Goal: Check status

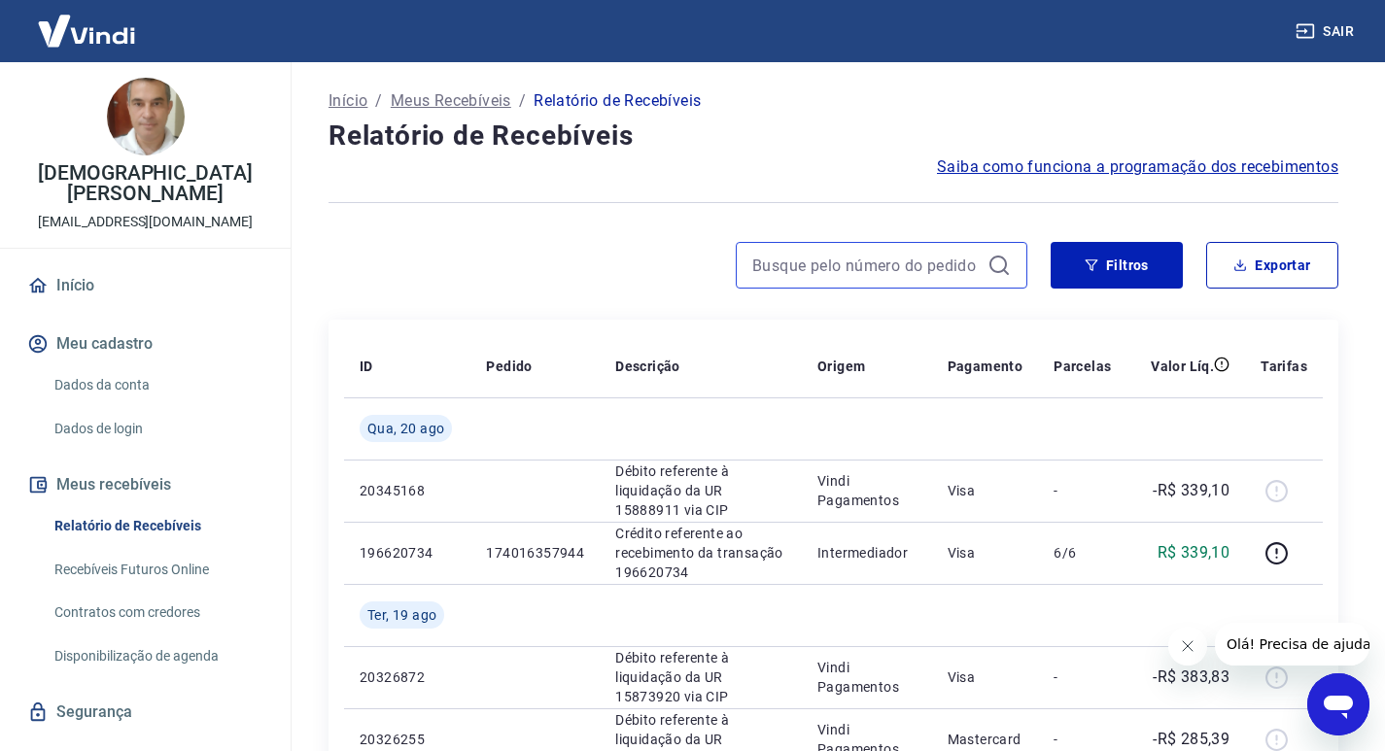
click at [760, 256] on input at bounding box center [865, 265] width 227 height 29
paste input "174016357944"
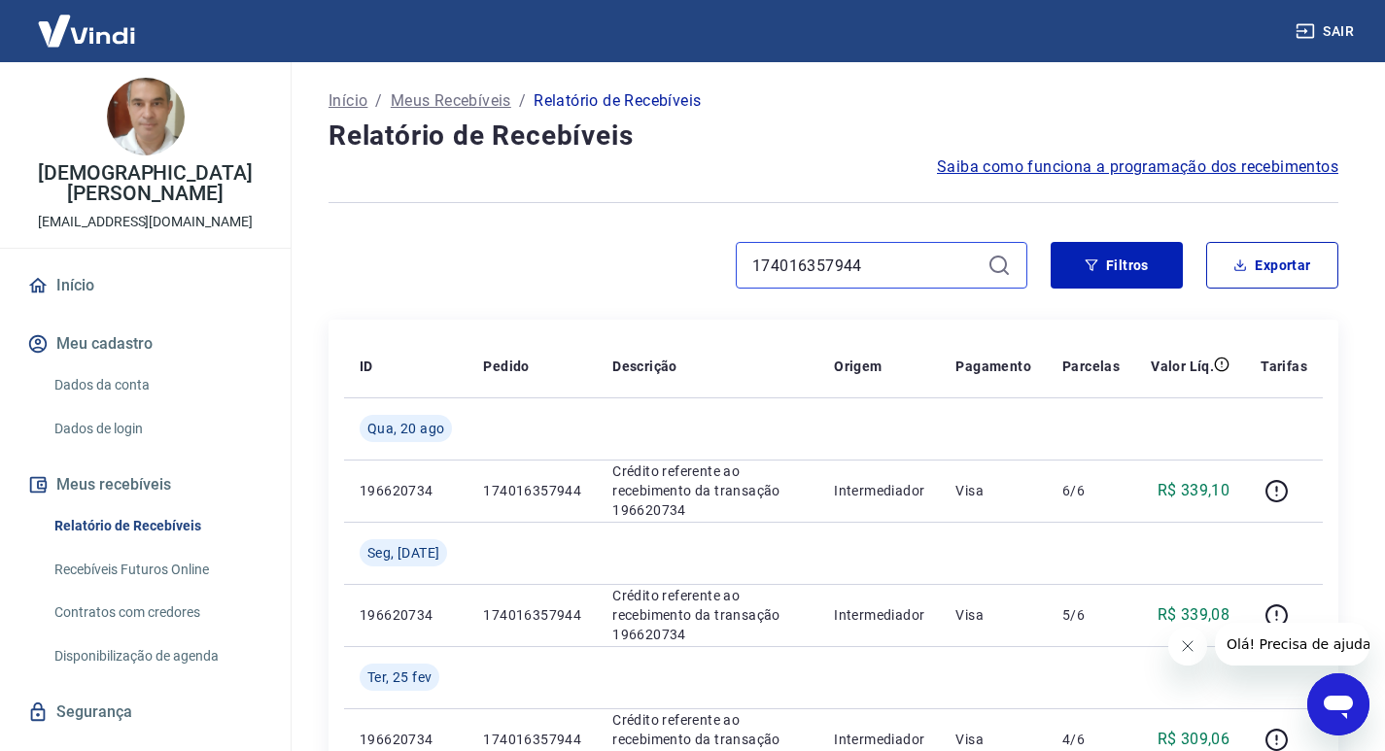
click at [853, 266] on input "174016357944" at bounding box center [865, 265] width 227 height 29
paste input "57426498"
type input "174057426498"
